Goal: Task Accomplishment & Management: Manage account settings

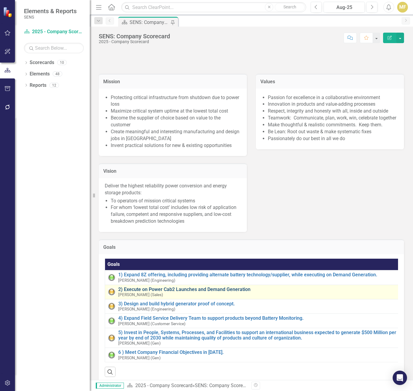
click at [147, 292] on link "2) Execute on Power Cab2 Launches and Demand Generation" at bounding box center [259, 289] width 282 height 5
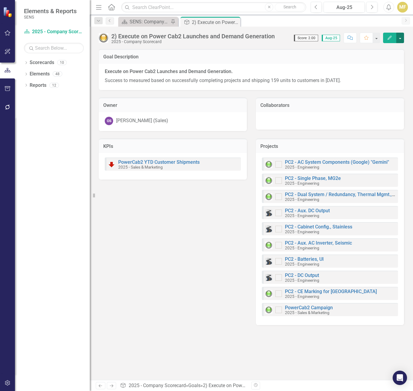
click at [403, 39] on button "button" at bounding box center [400, 38] width 8 height 10
click at [392, 48] on link "Edit Edit Goal" at bounding box center [379, 48] width 48 height 11
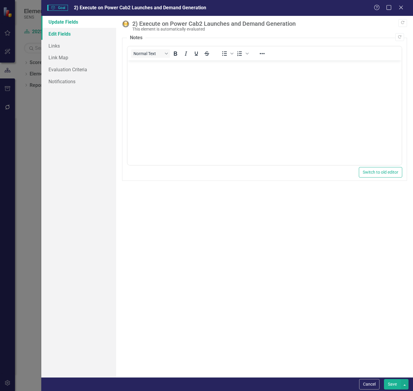
click at [70, 36] on link "Edit Fields" at bounding box center [78, 34] width 75 height 12
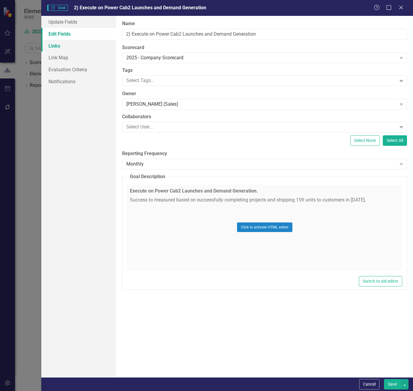
click at [66, 46] on link "Links" at bounding box center [78, 46] width 75 height 12
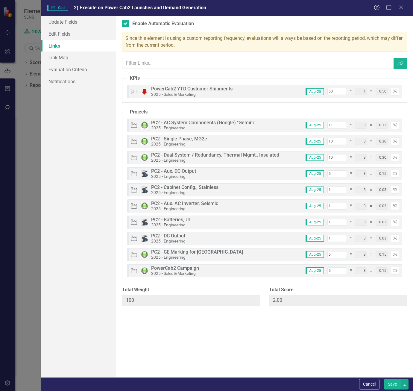
click at [393, 302] on button "Save" at bounding box center [392, 384] width 17 height 10
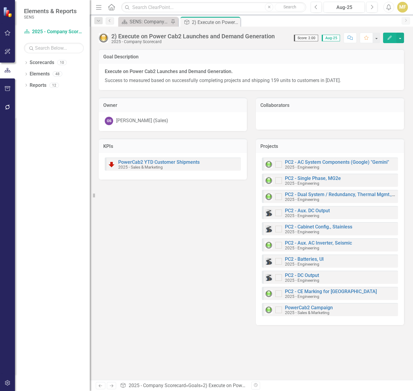
drag, startPoint x: 236, startPoint y: 23, endPoint x: 233, endPoint y: 23, distance: 3.0
click at [0, 0] on icon "Close" at bounding box center [0, 0] width 0 height 0
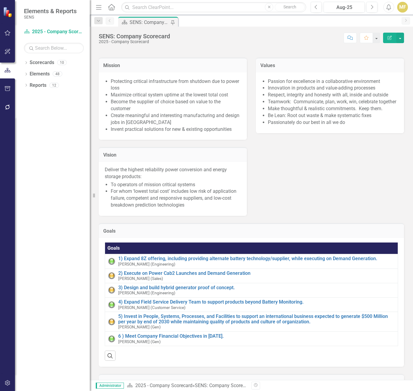
scroll to position [30, 0]
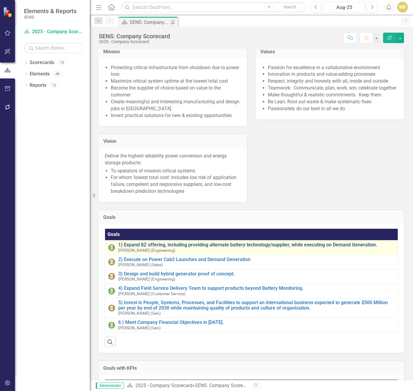
click at [159, 247] on link "1) Expand 8Z offering, including providing alternate battery technology/supplie…" at bounding box center [256, 244] width 276 height 5
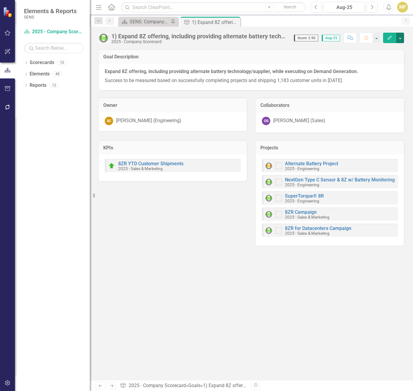
click at [401, 39] on button "button" at bounding box center [400, 38] width 8 height 10
click at [379, 48] on link "Edit Edit Goal" at bounding box center [379, 48] width 48 height 11
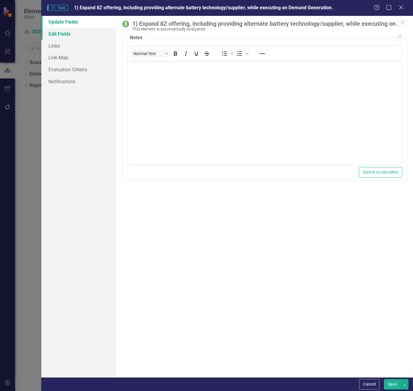
click at [64, 36] on link "Edit Fields" at bounding box center [78, 34] width 75 height 12
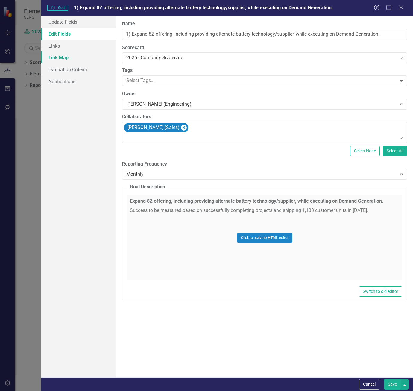
click at [70, 57] on link "Link Map" at bounding box center [78, 57] width 75 height 12
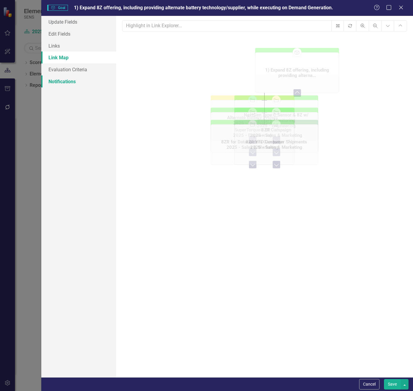
click at [68, 83] on link "Notifications" at bounding box center [78, 81] width 75 height 12
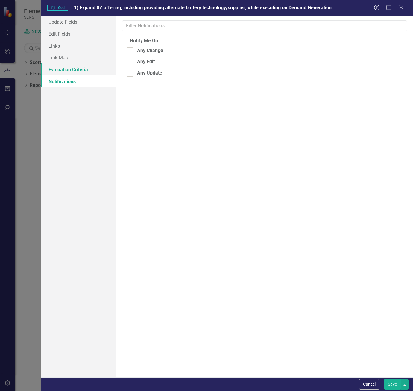
click at [68, 72] on link "Evaluation Criteria" at bounding box center [78, 69] width 75 height 12
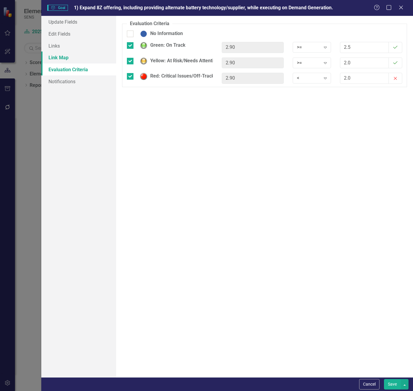
click at [69, 60] on link "Link Map" at bounding box center [78, 57] width 75 height 12
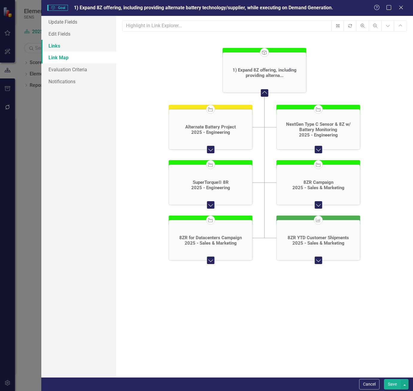
click at [65, 49] on link "Links" at bounding box center [78, 46] width 75 height 12
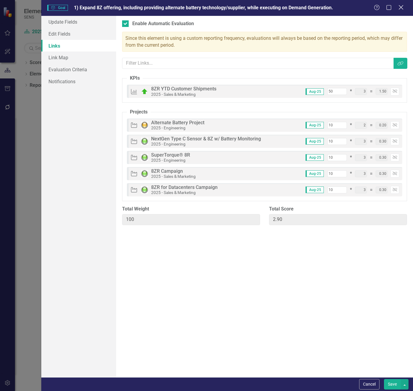
click at [402, 7] on icon "Close" at bounding box center [400, 7] width 7 height 6
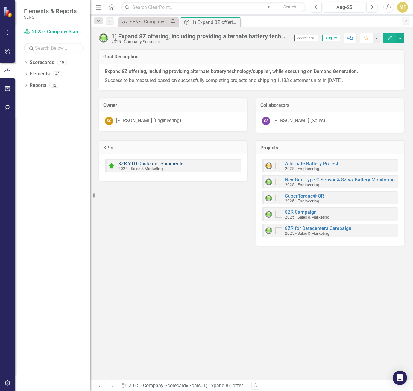
click at [148, 162] on link "8ZR YTD Customer Shipments" at bounding box center [150, 164] width 65 height 6
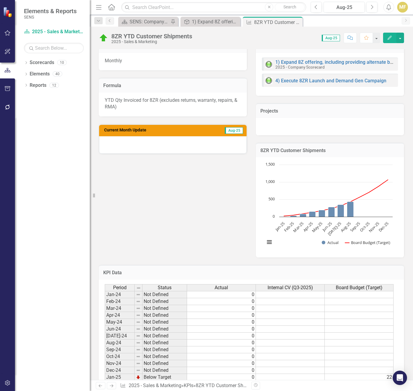
scroll to position [206, 0]
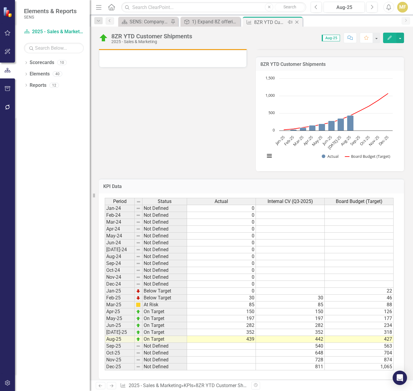
click at [297, 24] on icon "Close" at bounding box center [297, 22] width 6 height 5
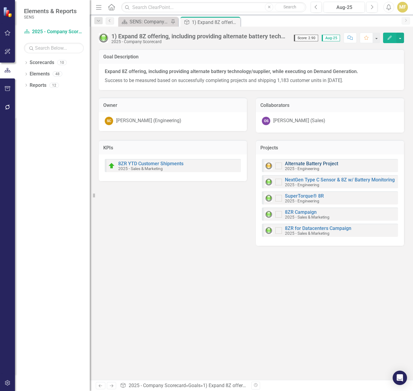
click at [326, 162] on link "Alternate Battery Project" at bounding box center [311, 164] width 53 height 6
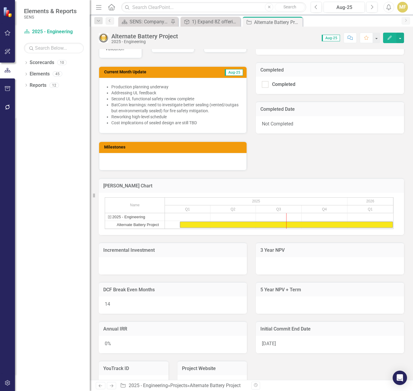
scroll to position [419, 0]
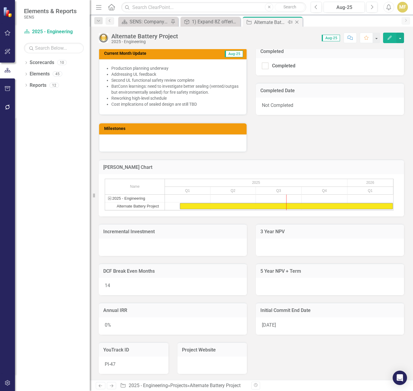
click at [299, 22] on icon "Close" at bounding box center [297, 22] width 6 height 5
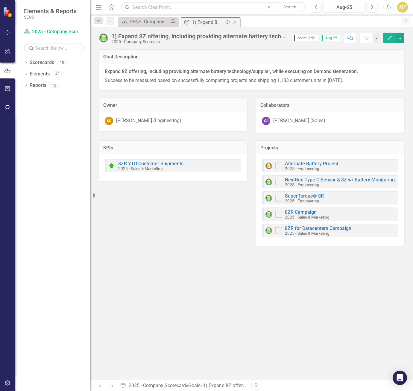
click at [236, 22] on icon "Close" at bounding box center [235, 22] width 6 height 5
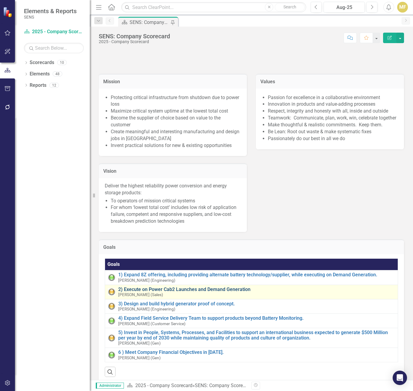
click at [149, 292] on link "2) Execute on Power Cab2 Launches and Demand Generation" at bounding box center [256, 289] width 276 height 5
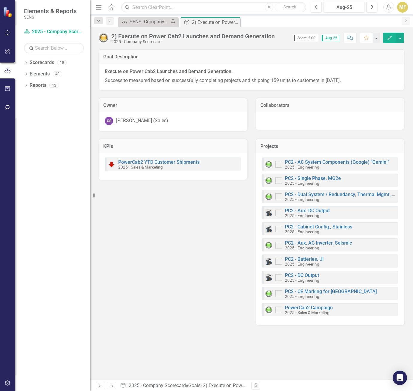
click at [163, 159] on div "PowerCab2 YTD Customer Shipments 2025 - Sales & Marketing" at bounding box center [154, 164] width 92 height 10
click at [164, 161] on link "PowerCab2 YTD Customer Shipments" at bounding box center [158, 162] width 81 height 6
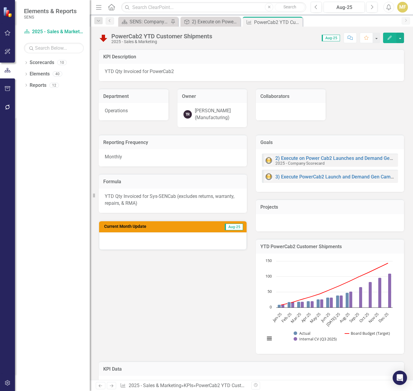
scroll to position [180, 0]
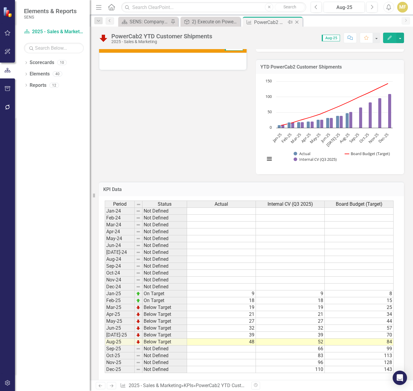
click at [297, 22] on icon "Close" at bounding box center [297, 22] width 6 height 5
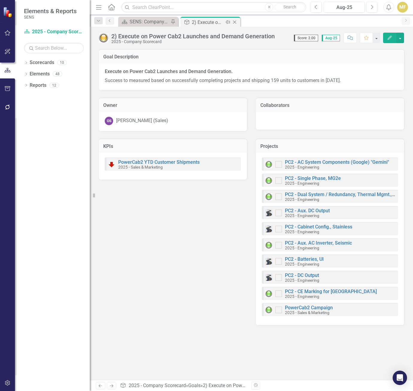
click at [235, 20] on icon "Close" at bounding box center [235, 22] width 6 height 5
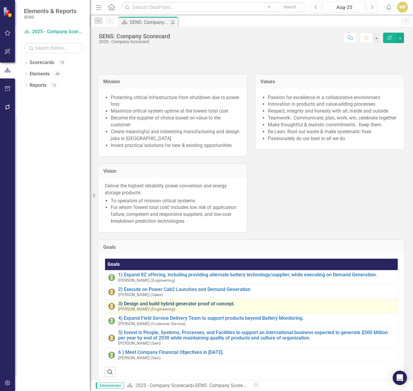
click at [160, 302] on link "3) Design and build hybrid generator proof of concept." at bounding box center [256, 303] width 276 height 5
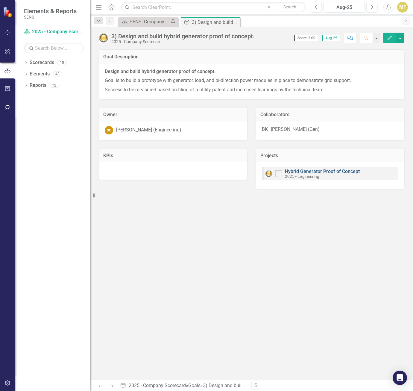
click at [313, 170] on link "Hybrid Generator Proof of Concept" at bounding box center [322, 171] width 75 height 6
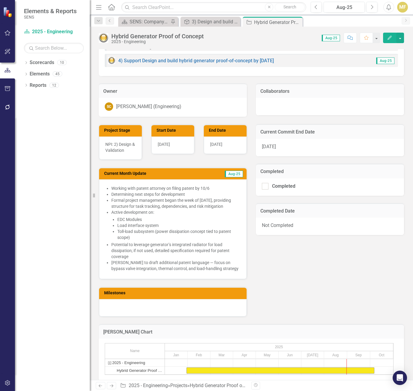
scroll to position [150, 0]
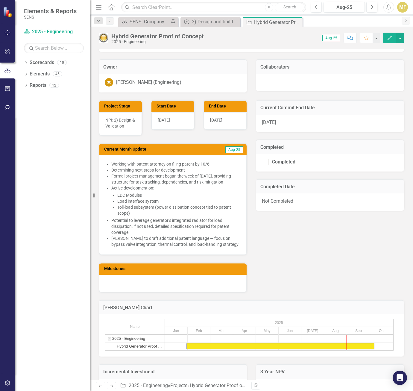
click at [157, 169] on li "Determining next steps for development" at bounding box center [175, 170] width 129 height 6
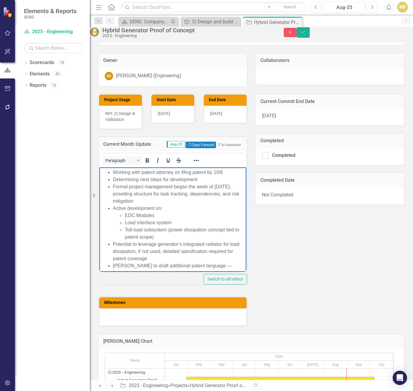
scroll to position [0, 0]
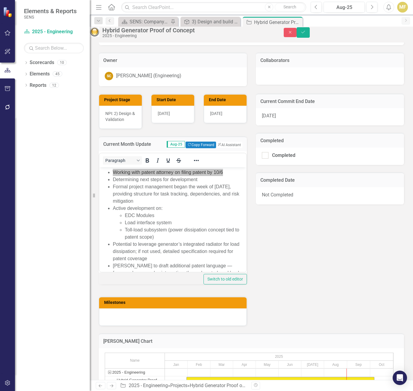
click at [271, 250] on div "Project Stage NPI: 2) Design & Validation Start Date [DATE] End Date [DATE] Cur…" at bounding box center [251, 206] width 314 height 240
click at [310, 32] on button "Save" at bounding box center [302, 32] width 13 height 10
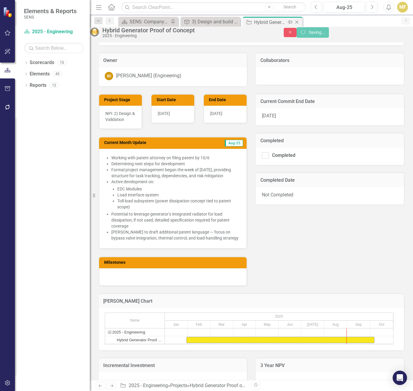
click at [297, 22] on icon "Close" at bounding box center [297, 22] width 6 height 5
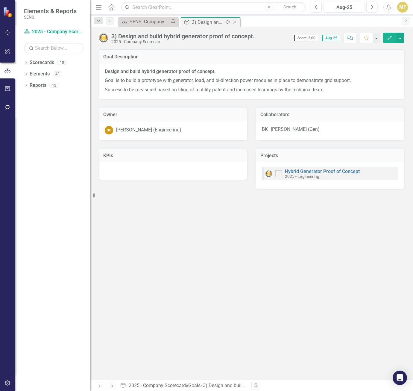
click at [233, 22] on icon "Close" at bounding box center [235, 22] width 6 height 5
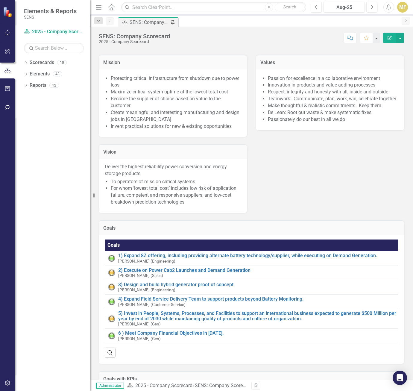
scroll to position [30, 0]
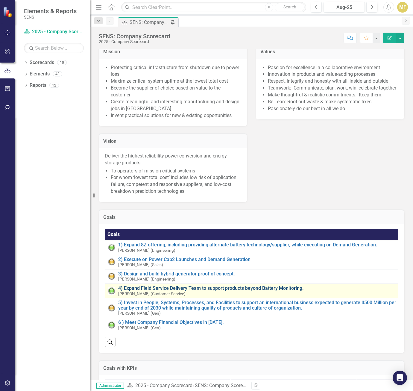
click at [170, 291] on link "4) Expand Field Service Delivery Team to support products beyond Battery Monito…" at bounding box center [257, 287] width 279 height 5
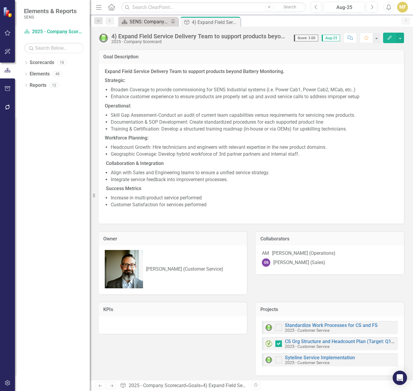
click at [142, 24] on div "SENS: Company Scorecard" at bounding box center [149, 21] width 39 height 7
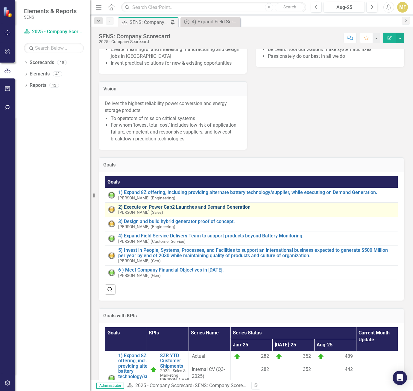
scroll to position [90, 0]
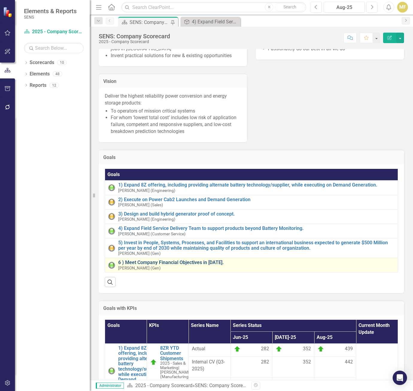
click at [181, 265] on link "6 ) Meet Company Financial Objectives in [DATE]." at bounding box center [256, 262] width 276 height 5
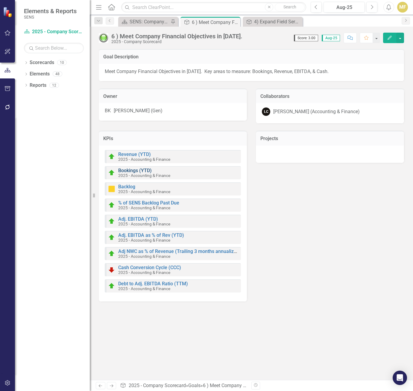
click at [132, 169] on link "Bookings (YTD)" at bounding box center [135, 171] width 34 height 6
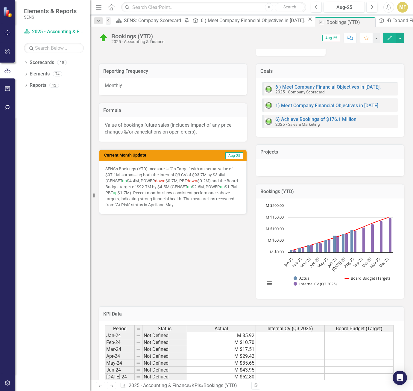
scroll to position [180, 0]
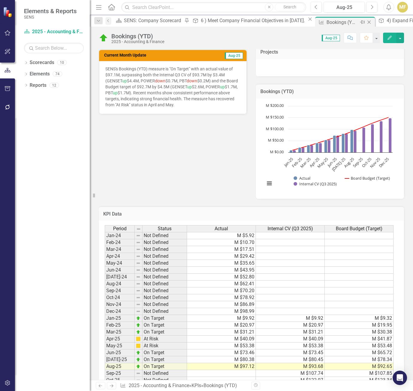
click at [366, 20] on icon "Close" at bounding box center [369, 22] width 6 height 5
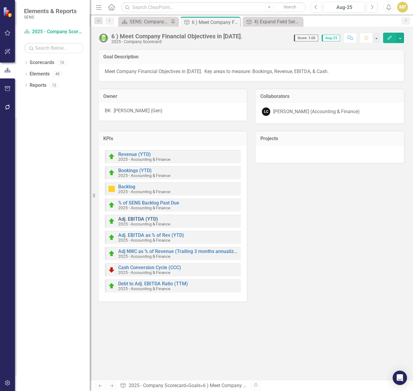
click at [144, 220] on link "Adj. EBITDA (YTD)" at bounding box center [138, 219] width 40 height 6
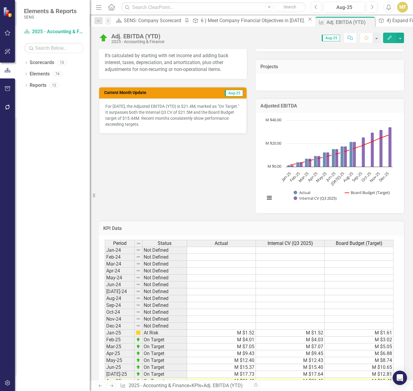
scroll to position [150, 0]
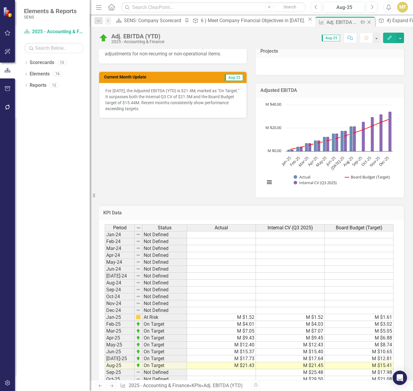
click at [366, 23] on icon "Close" at bounding box center [369, 22] width 6 height 5
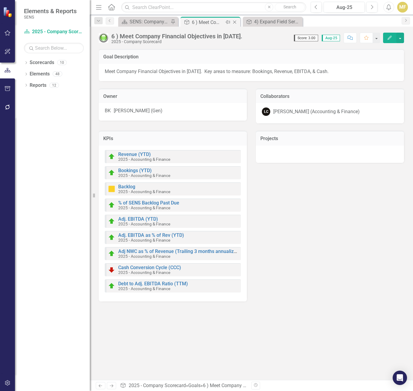
click at [234, 22] on icon "Close" at bounding box center [235, 22] width 6 height 5
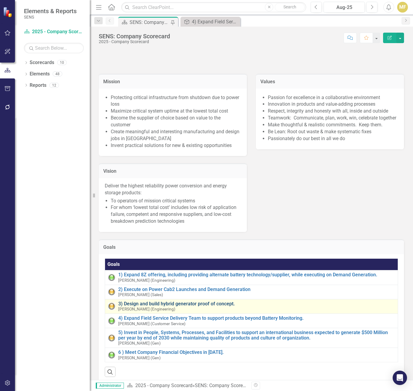
click at [180, 302] on link "3) Design and build hybrid generator proof of concept." at bounding box center [256, 303] width 276 height 5
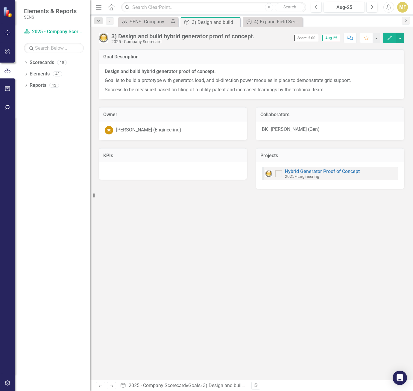
click at [335, 169] on div "Hybrid Generator Proof of Concept 2025 - Engineering" at bounding box center [330, 173] width 136 height 13
click at [334, 172] on link "Hybrid Generator Proof of Concept" at bounding box center [322, 171] width 75 height 6
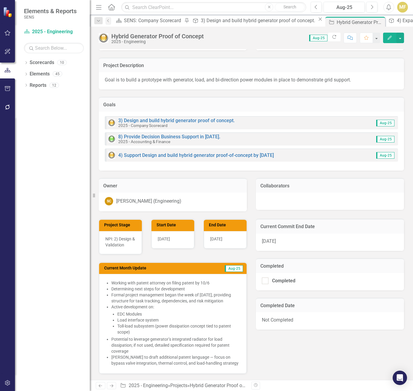
scroll to position [90, 0]
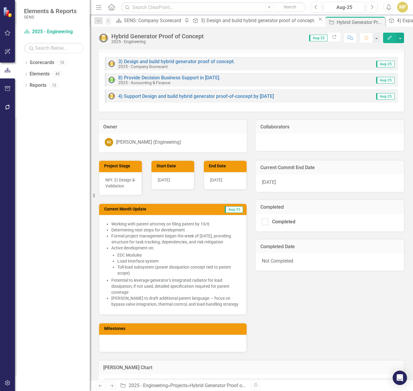
click at [106, 39] on img at bounding box center [104, 38] width 10 height 10
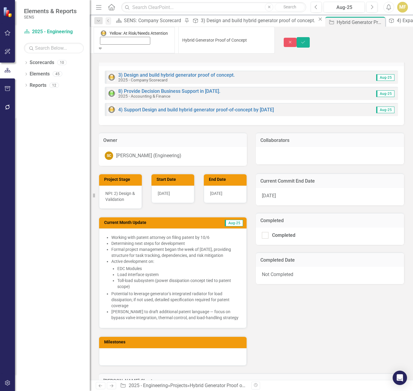
click at [106, 36] on img at bounding box center [104, 33] width 6 height 6
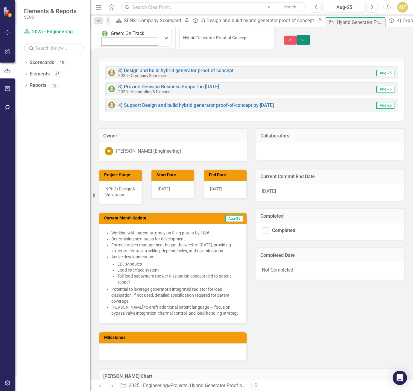
click at [310, 35] on button "Save" at bounding box center [302, 40] width 13 height 10
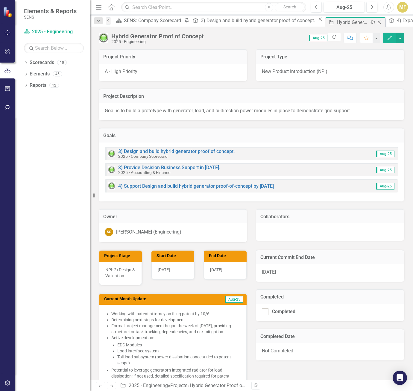
click at [376, 22] on icon "Close" at bounding box center [379, 22] width 6 height 5
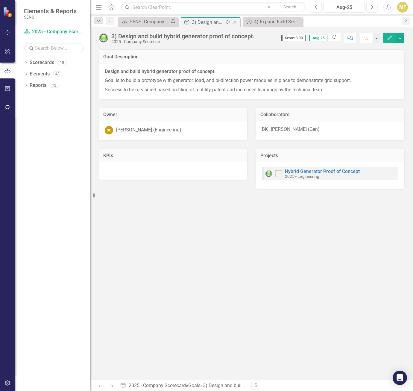
click at [234, 22] on icon at bounding box center [234, 22] width 3 height 3
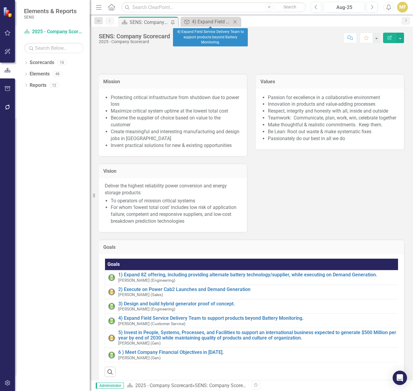
click at [237, 22] on icon "Close" at bounding box center [235, 21] width 6 height 5
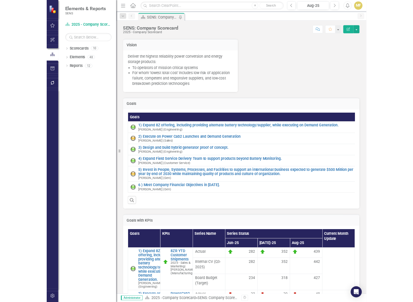
scroll to position [180, 0]
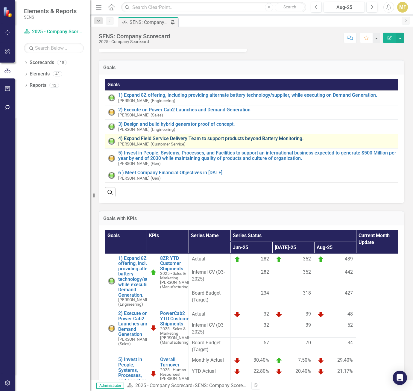
click at [151, 141] on link "4) Expand Field Service Delivery Team to support products beyond Battery Monito…" at bounding box center [258, 138] width 281 height 5
